Goal: Book appointment/travel/reservation

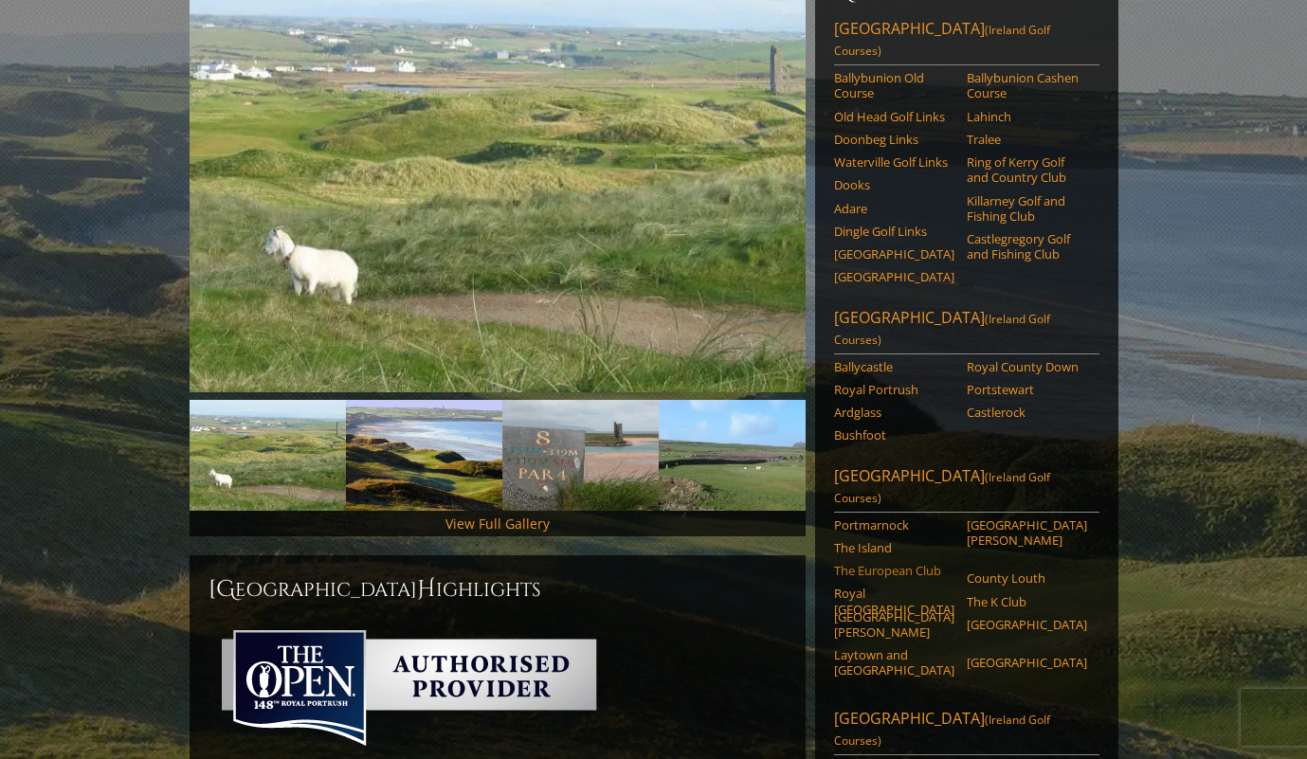
scroll to position [284, 0]
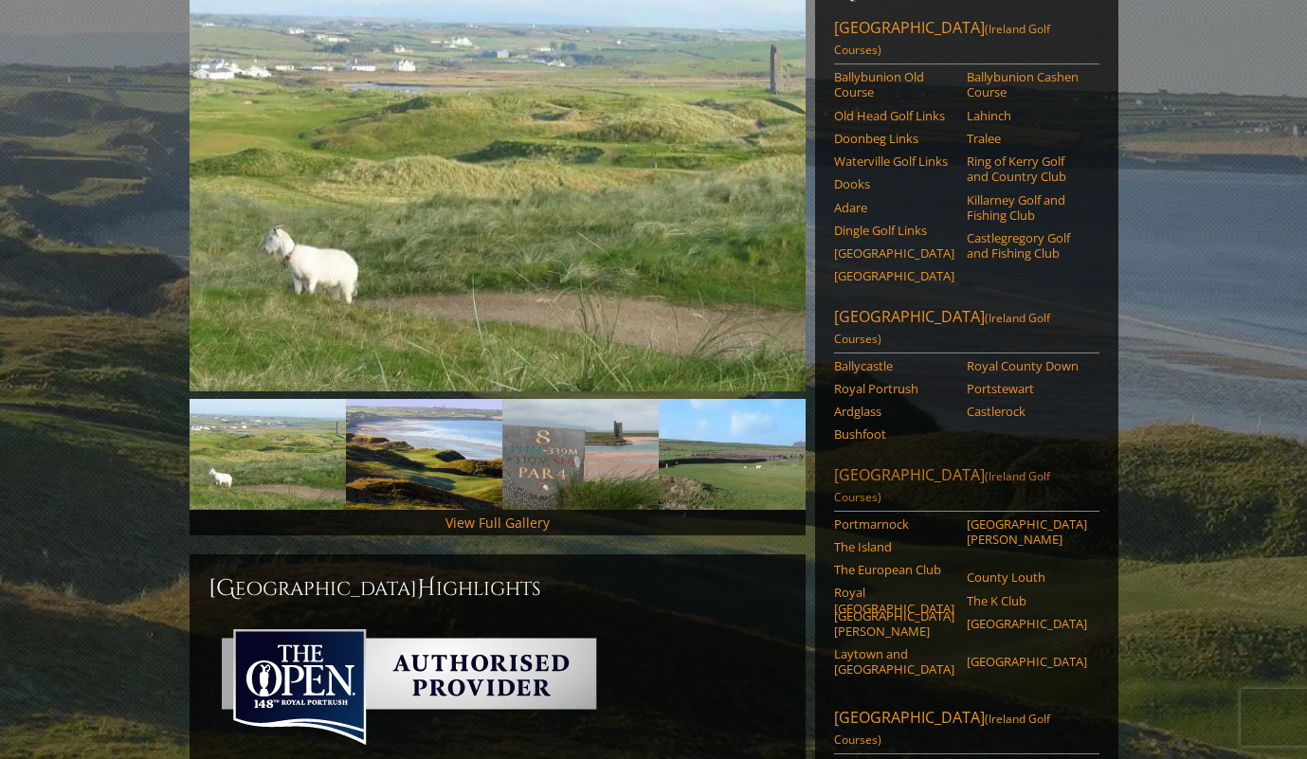
click at [938, 468] on span "(Ireland Golf Courses)" at bounding box center [942, 486] width 216 height 37
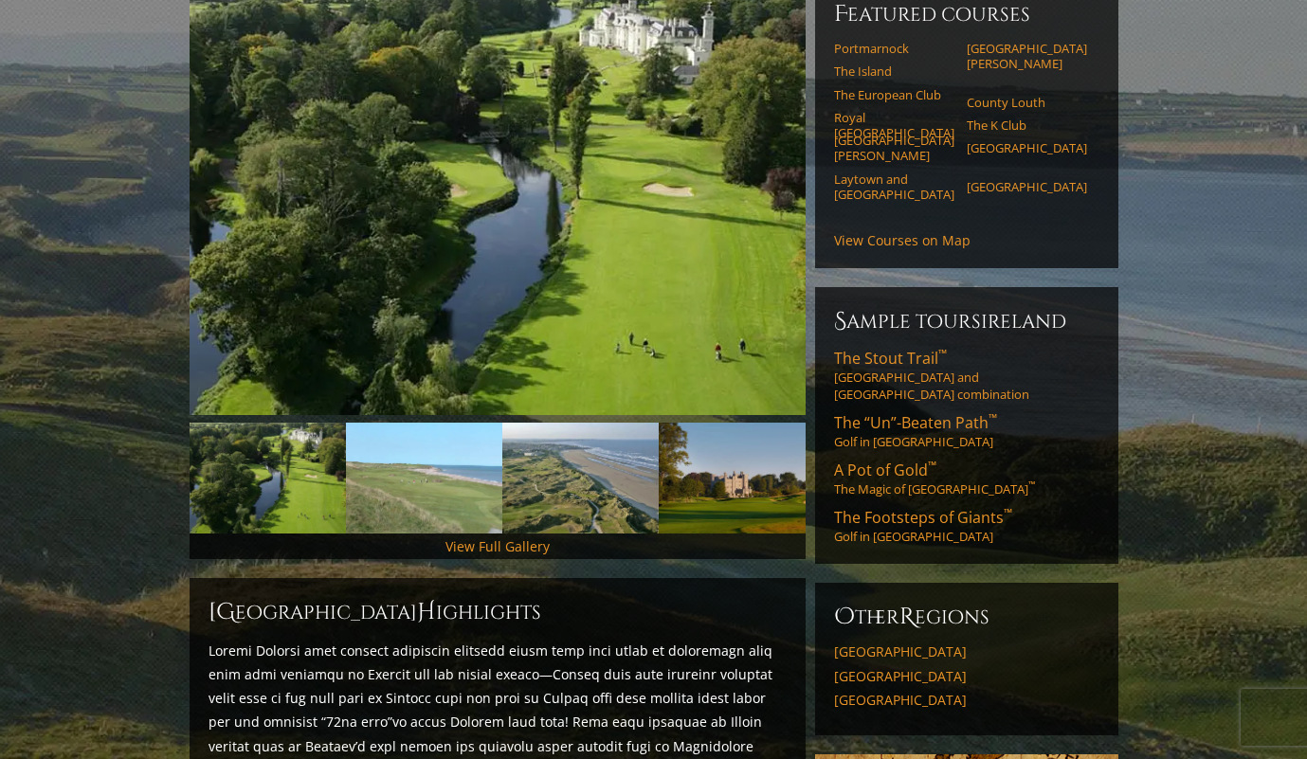
scroll to position [284, 0]
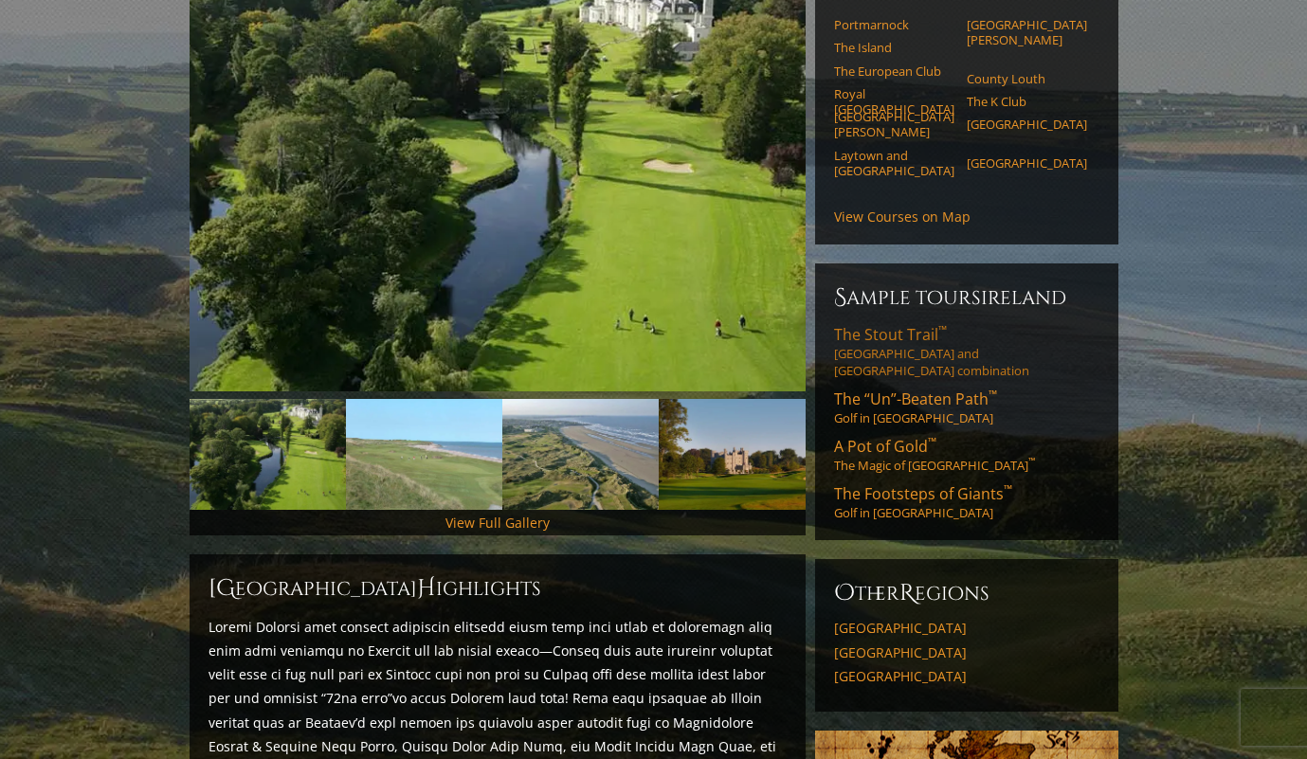
click at [857, 324] on span "The [PERSON_NAME] Trail ™" at bounding box center [890, 334] width 113 height 21
click at [892, 436] on link "A Pot of Gold ™ The Magic of [GEOGRAPHIC_DATA] ™" at bounding box center [966, 455] width 265 height 38
click at [880, 324] on link "The [PERSON_NAME] Trail ™ [GEOGRAPHIC_DATA] and [GEOGRAPHIC_DATA] combination" at bounding box center [966, 351] width 265 height 55
